Goal: Task Accomplishment & Management: Use online tool/utility

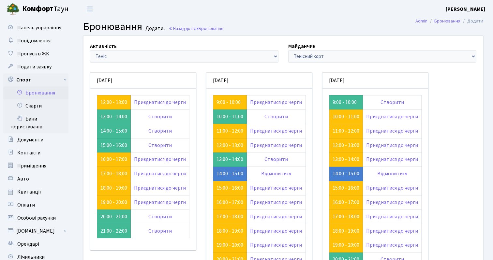
scroll to position [31, 0]
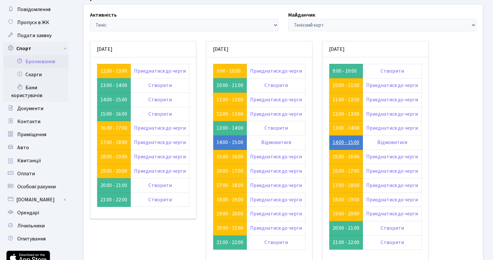
drag, startPoint x: 330, startPoint y: 141, endPoint x: 358, endPoint y: 144, distance: 27.8
click at [358, 144] on td "14:00 - 15:00" at bounding box center [346, 143] width 34 height 14
copy link "14:00 - 15:00"
click at [432, 145] on div "Активність - Баскетбол Волейбол Йога Катання на роликах Настільний теніс [PERSO…" at bounding box center [283, 145] width 409 height 281
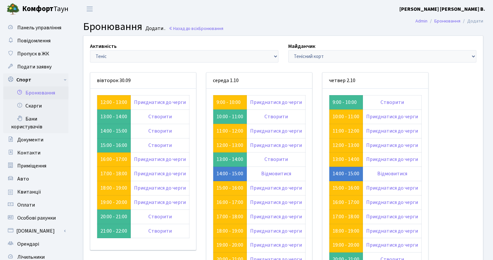
scroll to position [31, 0]
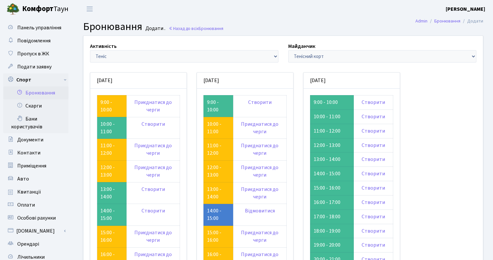
scroll to position [31, 0]
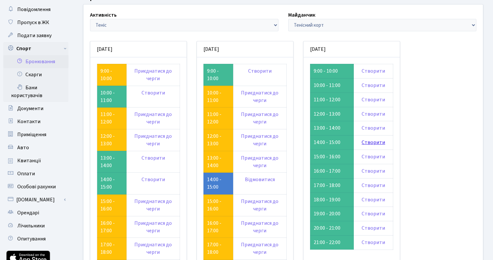
click at [369, 141] on link "Створити" at bounding box center [373, 142] width 23 height 7
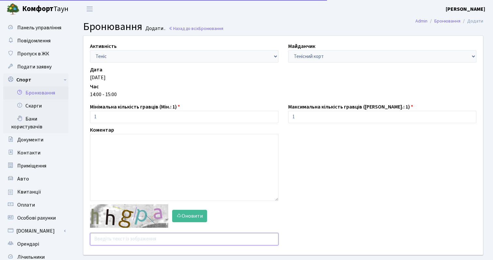
click at [130, 236] on input "text" at bounding box center [184, 239] width 188 height 12
type input "medc8"
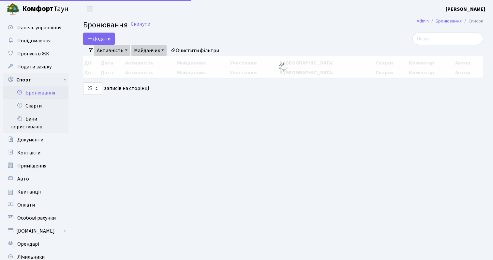
select select "25"
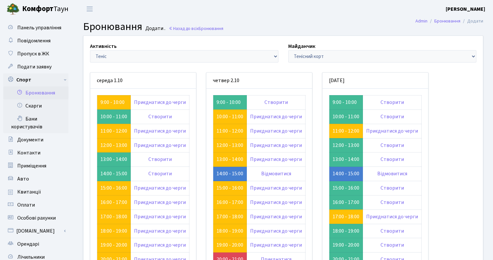
scroll to position [31, 0]
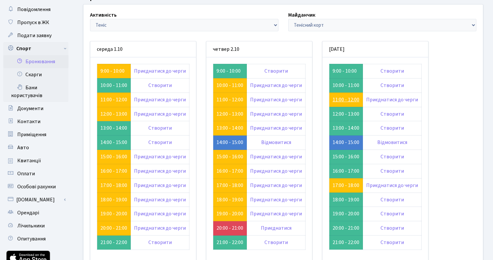
click at [344, 100] on link "11:00 - 12:00" at bounding box center [345, 99] width 27 height 7
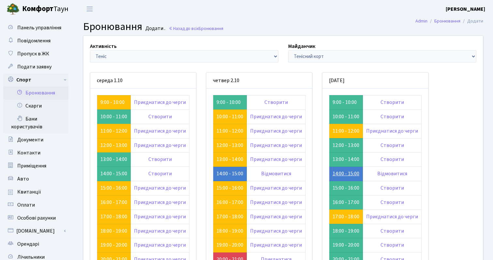
scroll to position [31, 0]
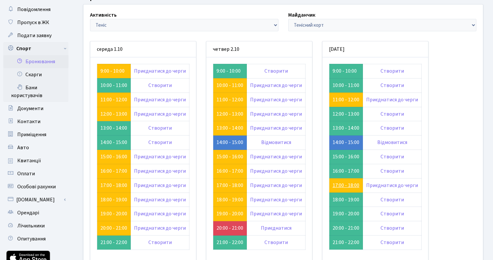
click at [342, 186] on link "17:00 - 18:00" at bounding box center [345, 185] width 27 height 7
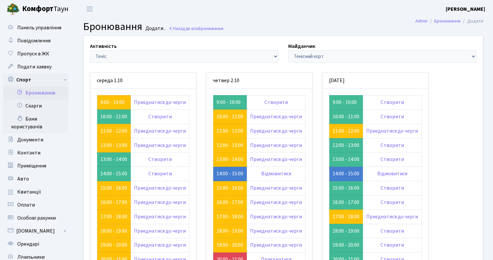
scroll to position [31, 0]
